Goal: Task Accomplishment & Management: Manage account settings

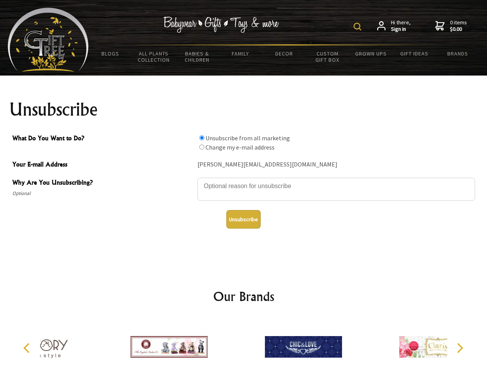
click at [359, 27] on img at bounding box center [358, 27] width 8 height 8
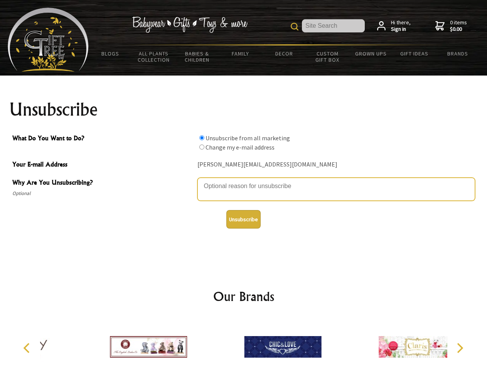
click at [244, 181] on textarea "Why Are You Unsubscribing?" at bounding box center [337, 189] width 278 height 23
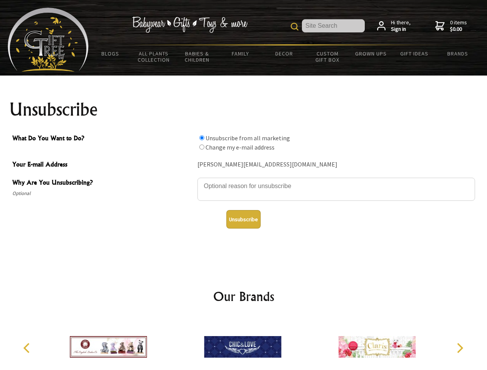
click at [202, 138] on input "What Do You Want to Do?" at bounding box center [202, 137] width 5 height 5
click at [202, 147] on input "What Do You Want to Do?" at bounding box center [202, 147] width 5 height 5
radio input "true"
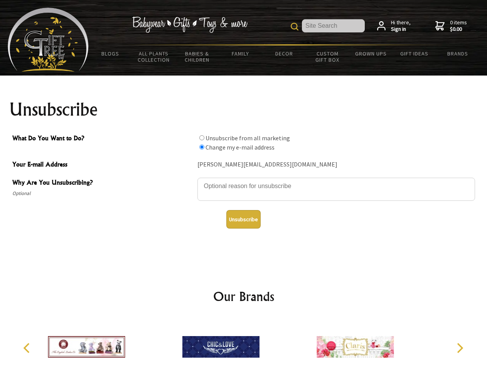
click at [244, 220] on button "Unsubscribe" at bounding box center [244, 219] width 34 height 19
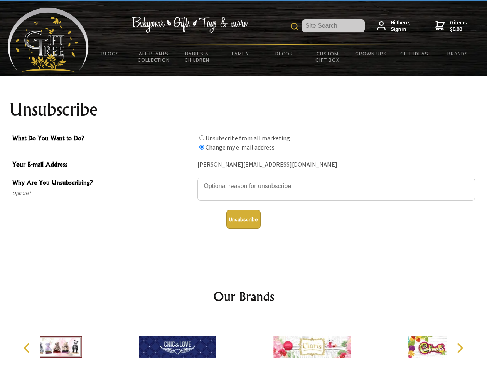
click at [245, 344] on div at bounding box center [312, 348] width 134 height 60
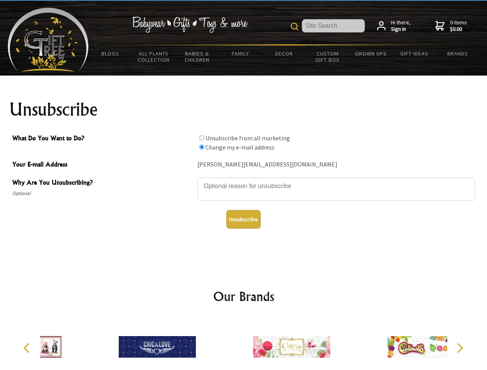
click at [28, 348] on icon "Previous" at bounding box center [27, 348] width 10 height 10
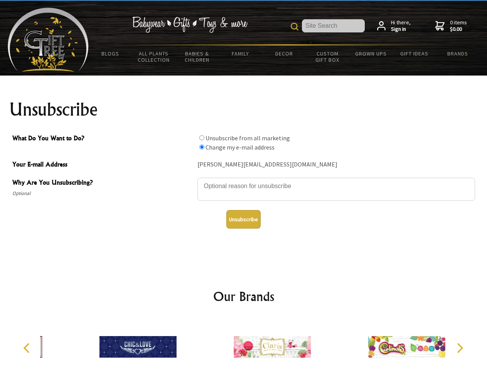
click at [460, 348] on icon "Next" at bounding box center [460, 348] width 10 height 10
